Goal: Information Seeking & Learning: Learn about a topic

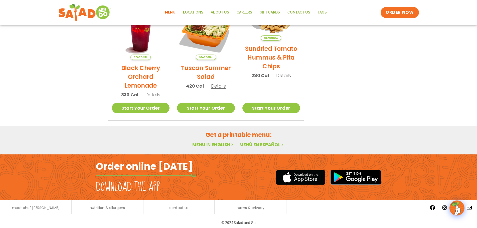
scroll to position [268, 0]
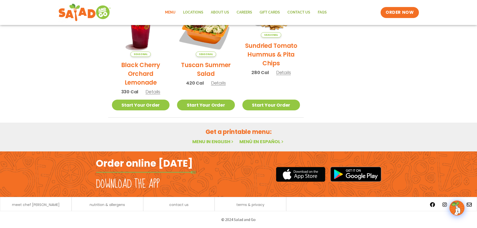
click at [168, 14] on link "Menu" at bounding box center [170, 13] width 18 height 12
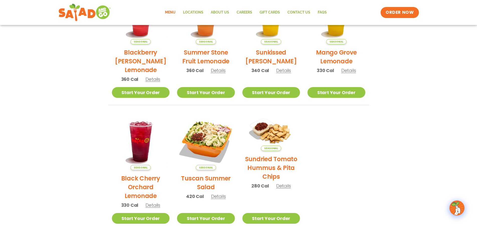
scroll to position [150, 0]
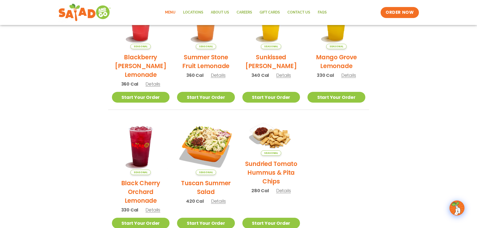
click at [279, 189] on span "Details" at bounding box center [283, 191] width 15 height 6
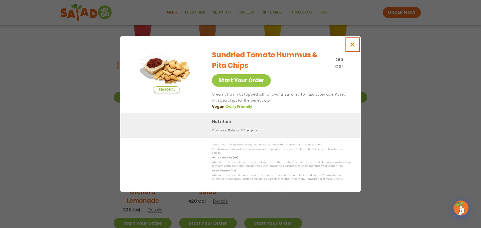
click at [349, 47] on button "Close modal" at bounding box center [352, 44] width 16 height 17
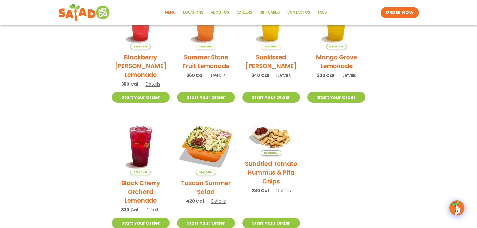
scroll to position [0, 0]
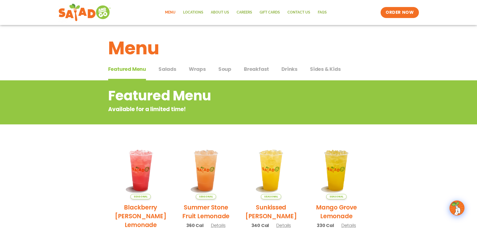
click at [178, 70] on div "Featured Menu Featured Menu Salads Salads Wraps Wraps Soup Soup Breakfast Break…" at bounding box center [238, 72] width 261 height 17
click at [172, 70] on span "Salads" at bounding box center [167, 69] width 18 height 8
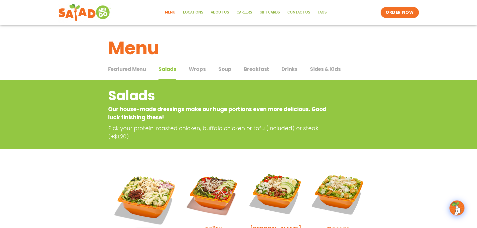
click at [310, 70] on span "Sides & Kids" at bounding box center [325, 69] width 31 height 8
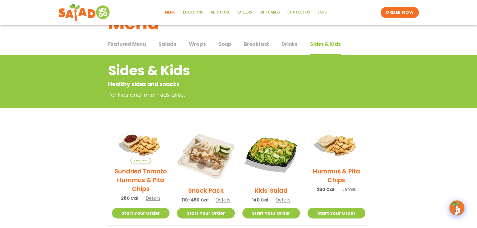
scroll to position [50, 0]
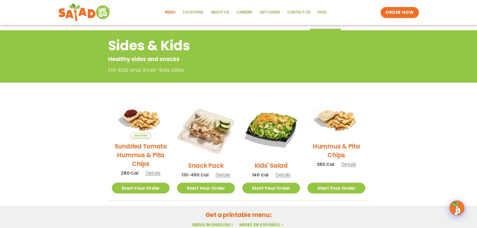
click at [223, 174] on span "Details" at bounding box center [223, 175] width 15 height 6
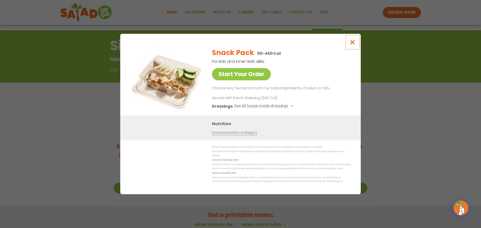
click at [354, 40] on button "Close modal" at bounding box center [352, 42] width 16 height 17
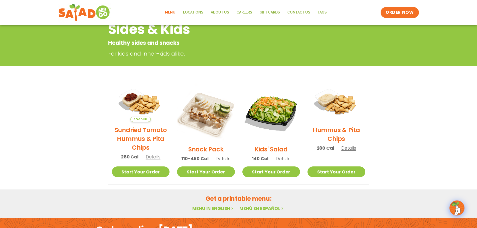
scroll to position [75, 0]
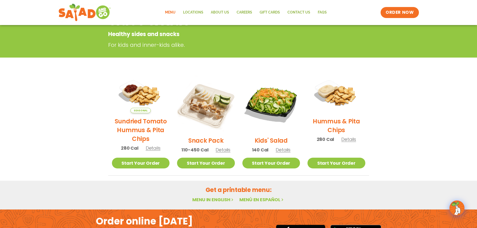
click at [172, 9] on link "Menu" at bounding box center [170, 13] width 18 height 12
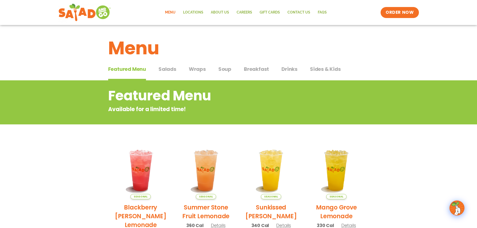
click at [169, 69] on span "Salads" at bounding box center [167, 69] width 18 height 8
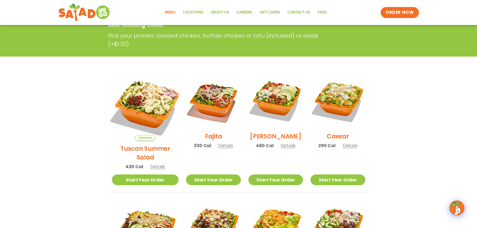
scroll to position [100, 0]
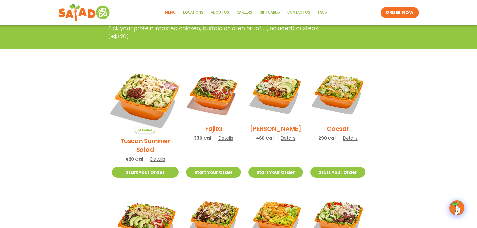
click at [155, 90] on img at bounding box center [145, 99] width 78 height 78
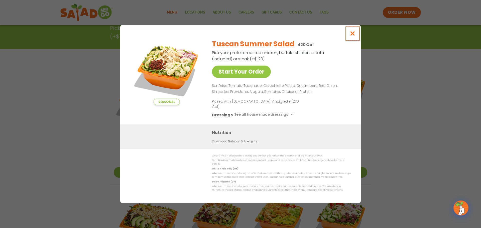
click at [353, 34] on button "Close modal" at bounding box center [352, 33] width 16 height 17
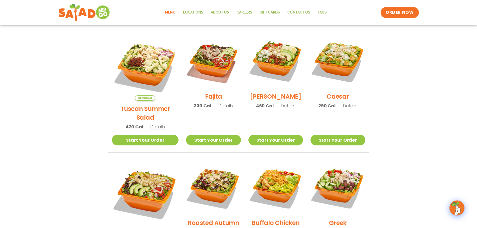
scroll to position [225, 0]
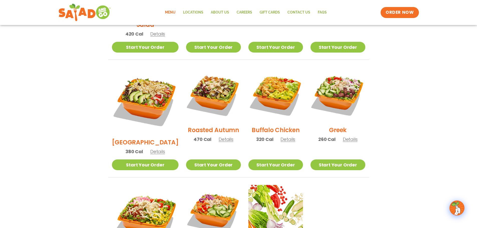
click at [219, 136] on span "Details" at bounding box center [226, 139] width 15 height 6
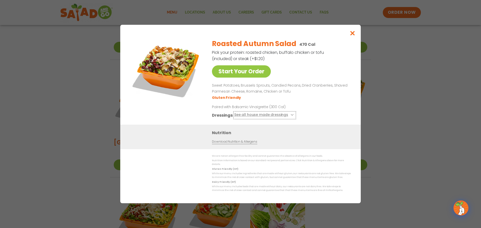
click at [251, 117] on button "See all house made dressings" at bounding box center [264, 115] width 61 height 6
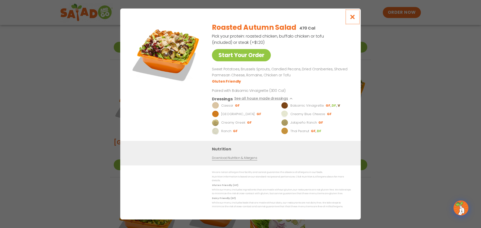
click at [350, 20] on icon "Close modal" at bounding box center [352, 16] width 6 height 5
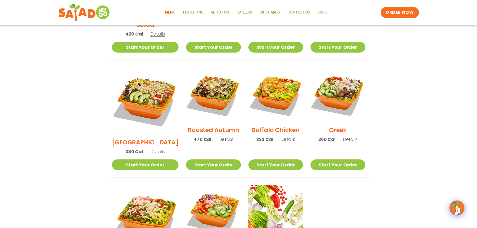
click at [214, 129] on div "Roasted Autumn 470 Cal Details" at bounding box center [213, 107] width 55 height 80
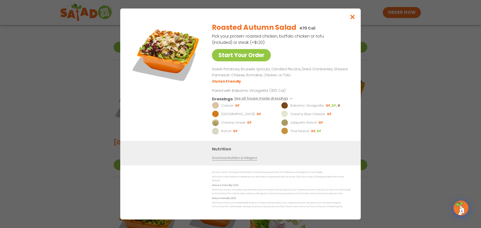
click at [229, 158] on link "Download Nutrition & Allergens" at bounding box center [234, 158] width 45 height 5
click at [356, 19] on button "Close modal" at bounding box center [352, 17] width 16 height 17
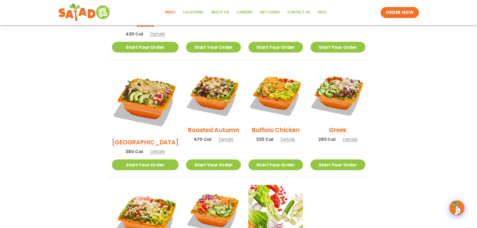
click at [280, 136] on span "Details" at bounding box center [287, 139] width 15 height 6
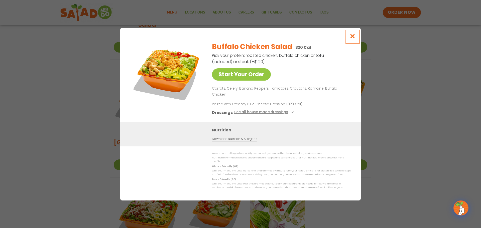
click at [358, 38] on button "Close modal" at bounding box center [352, 36] width 16 height 17
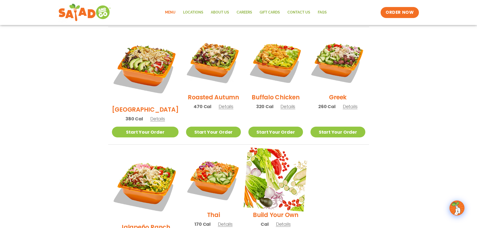
scroll to position [250, 0]
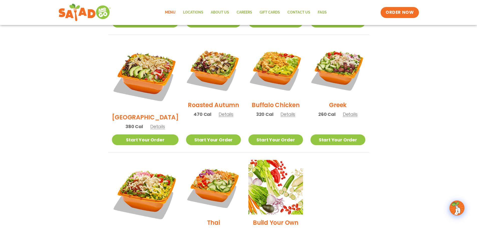
click at [150, 123] on span "Details" at bounding box center [157, 126] width 15 height 6
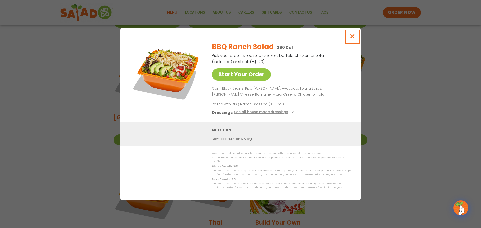
click at [354, 37] on icon "Close modal" at bounding box center [352, 36] width 6 height 5
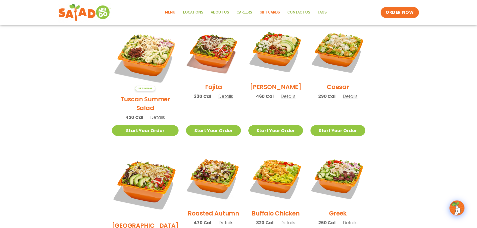
scroll to position [50, 0]
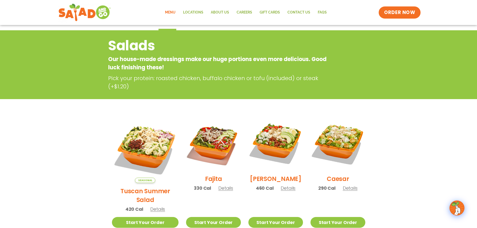
click at [402, 14] on span "ORDER NOW" at bounding box center [399, 12] width 31 height 7
